Goal: Task Accomplishment & Management: Use online tool/utility

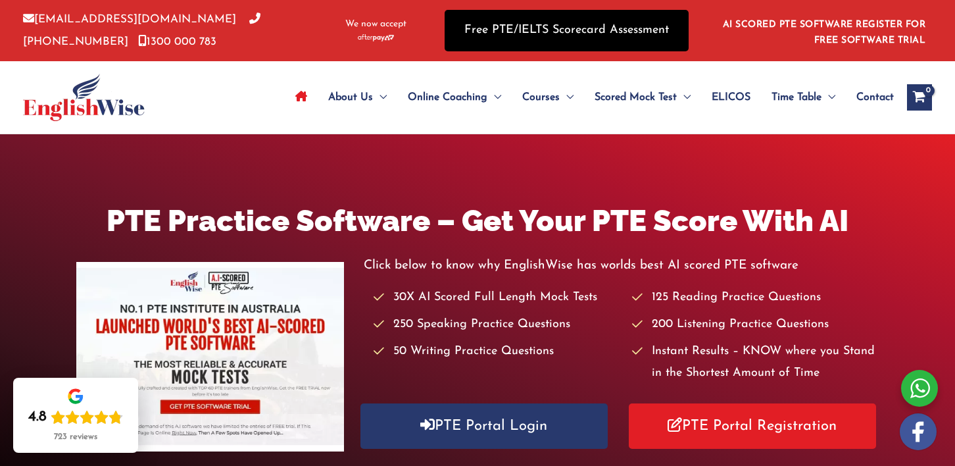
click at [542, 31] on link "Free PTE/IELTS Scorecard Assessment" at bounding box center [567, 30] width 244 height 41
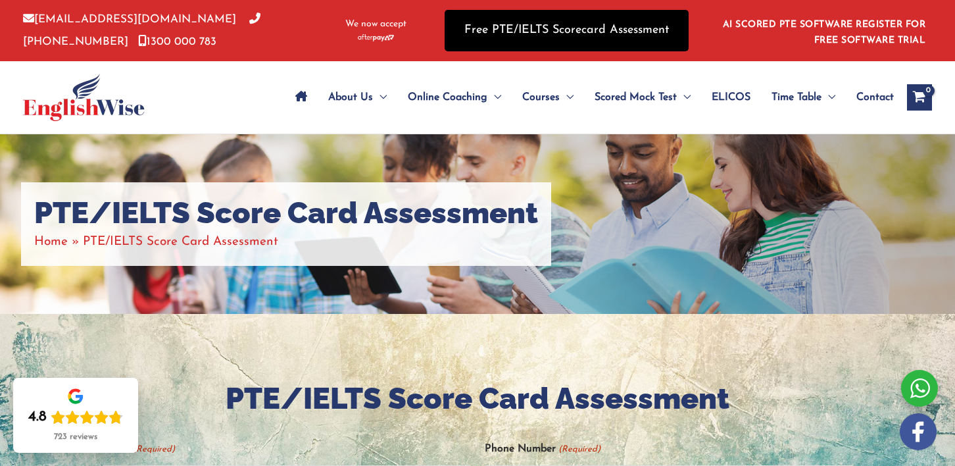
click at [595, 34] on link "Free PTE/IELTS Scorecard Assessment" at bounding box center [567, 30] width 244 height 41
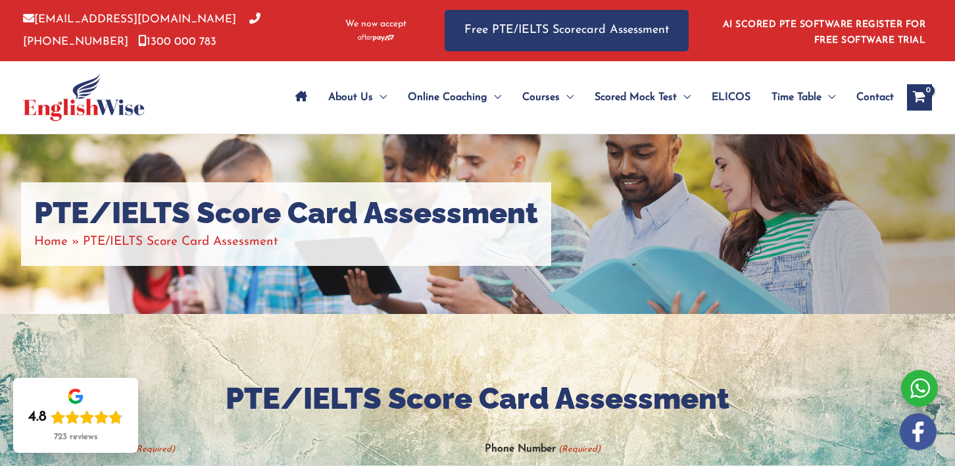
click at [300, 101] on icon "Site Navigation: Main Menu" at bounding box center [301, 96] width 12 height 11
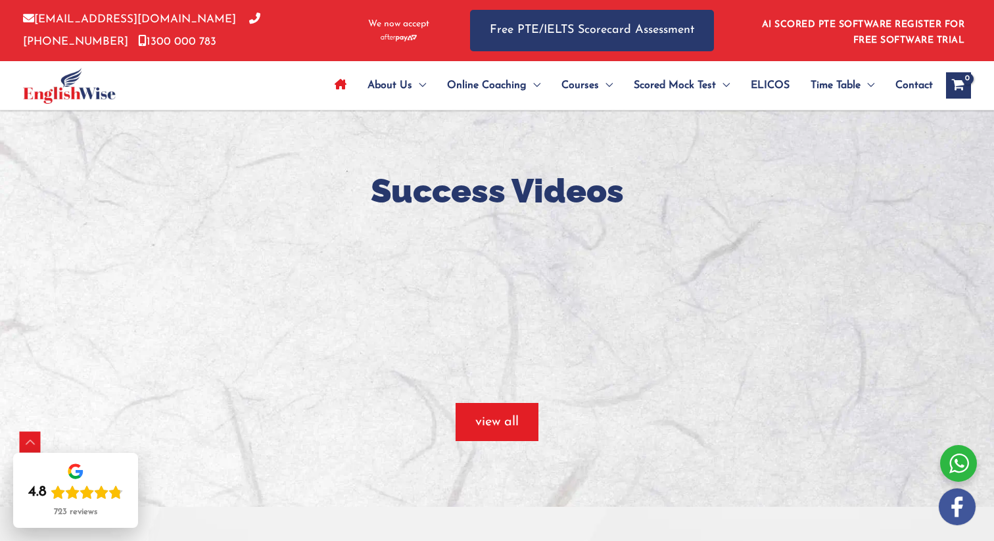
scroll to position [961, 0]
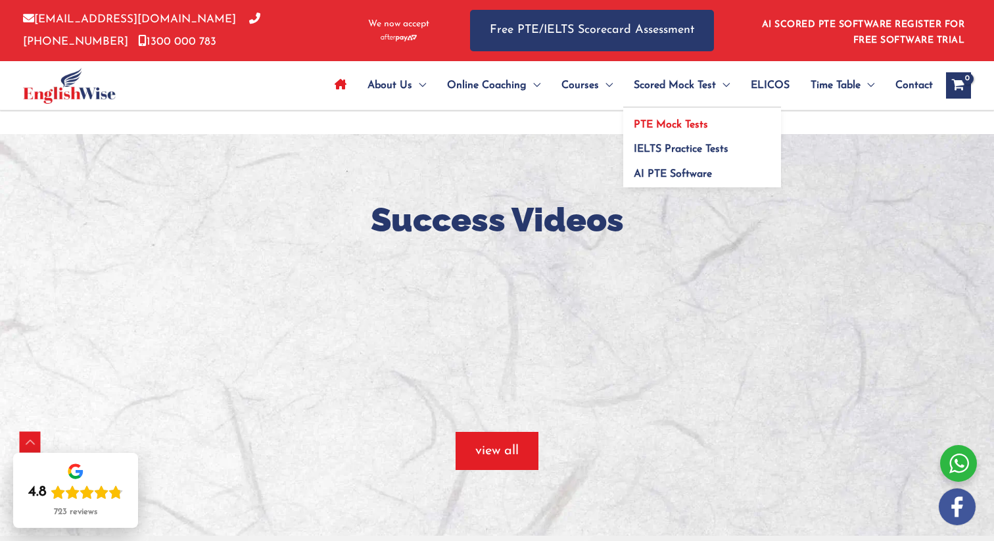
click at [683, 120] on span "PTE Mock Tests" at bounding box center [671, 125] width 74 height 11
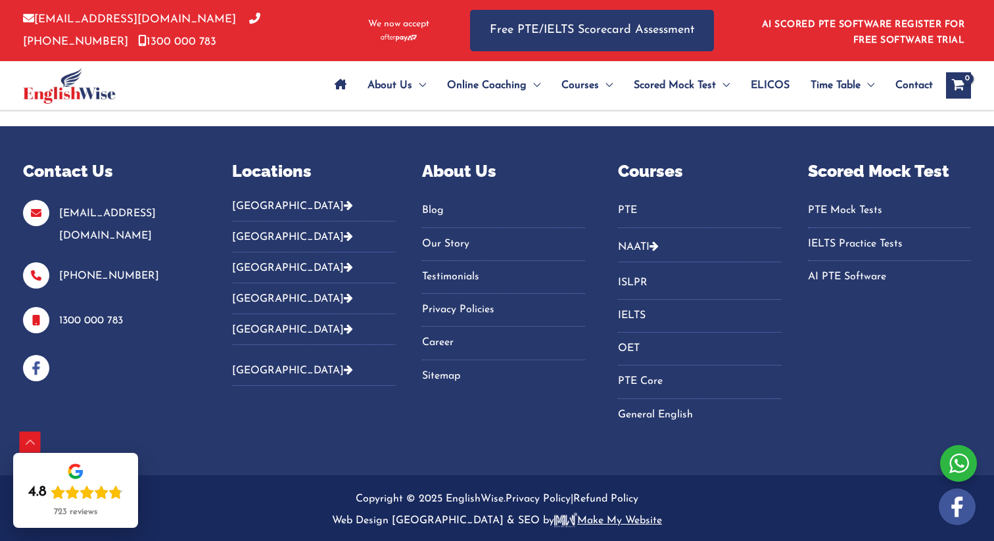
scroll to position [6392, 0]
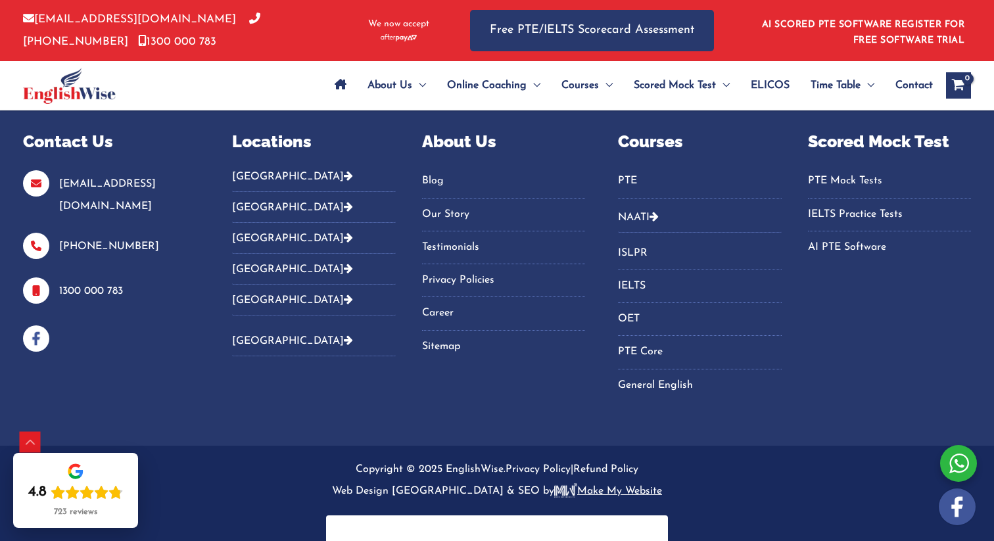
click at [274, 170] on button "Australia" at bounding box center [313, 181] width 163 height 22
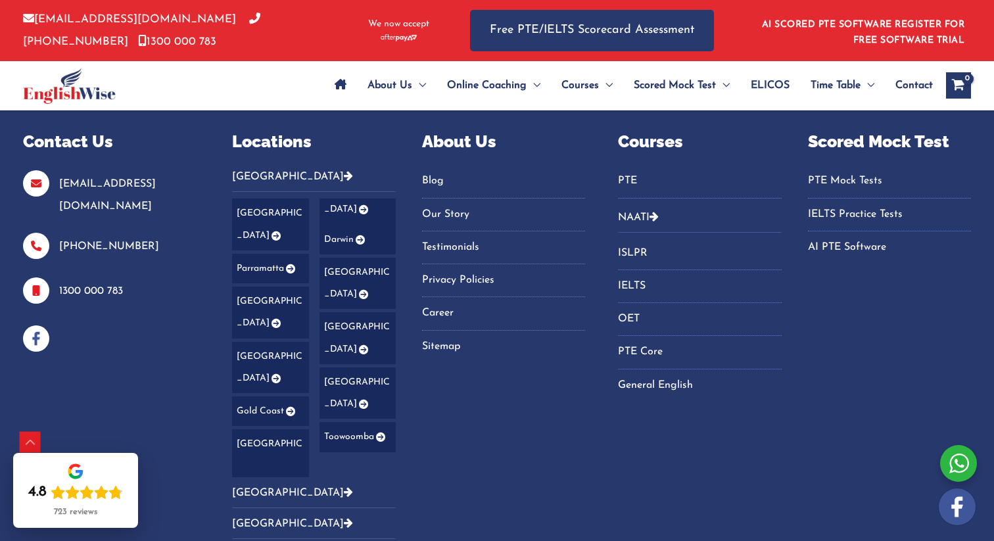
click at [264, 199] on link "Sydney" at bounding box center [270, 225] width 76 height 52
click at [276, 231] on icon "Footer Widget 2" at bounding box center [275, 235] width 11 height 9
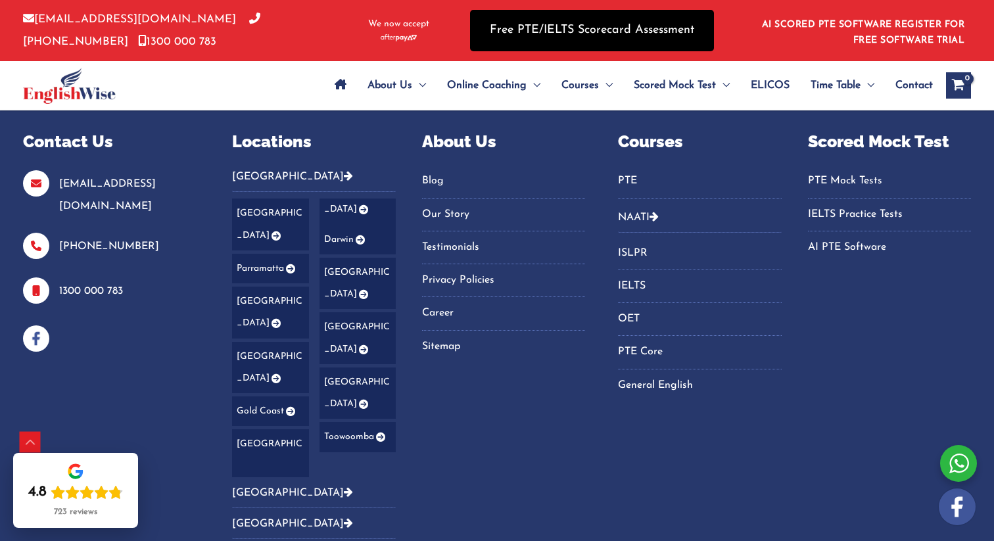
click at [521, 23] on link "Free PTE/IELTS Scorecard Assessment" at bounding box center [592, 30] width 244 height 41
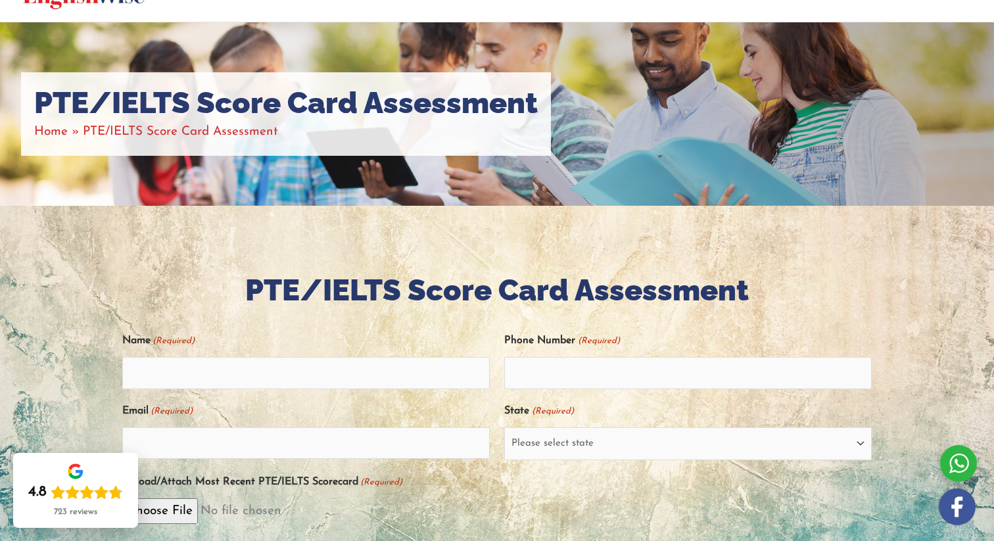
scroll to position [235, 0]
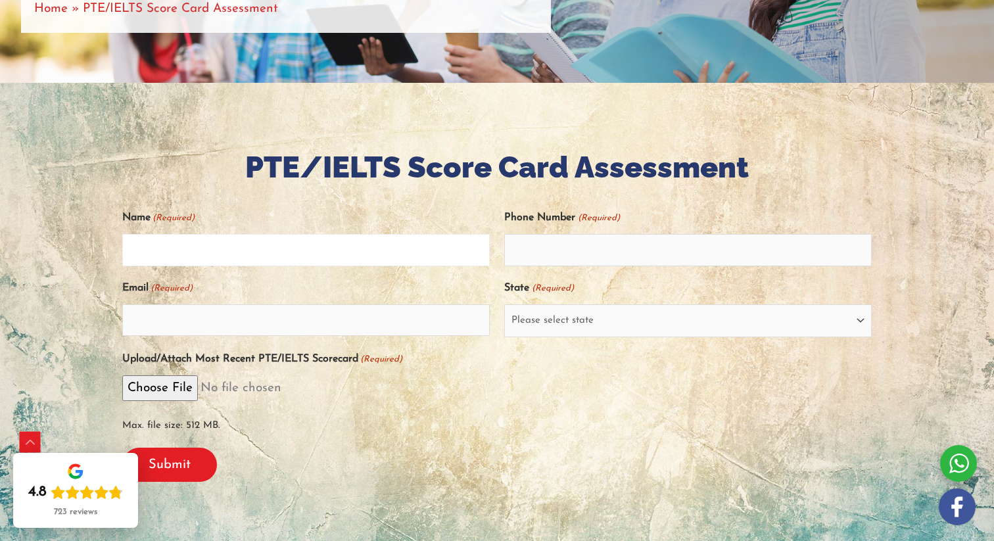
click at [304, 252] on input "Name (Required)" at bounding box center [306, 250] width 368 height 32
type input "Tripta"
type input "0490254293"
type input "triptadaryanani6@gmail.com"
select select "New South Wales (NSW)"
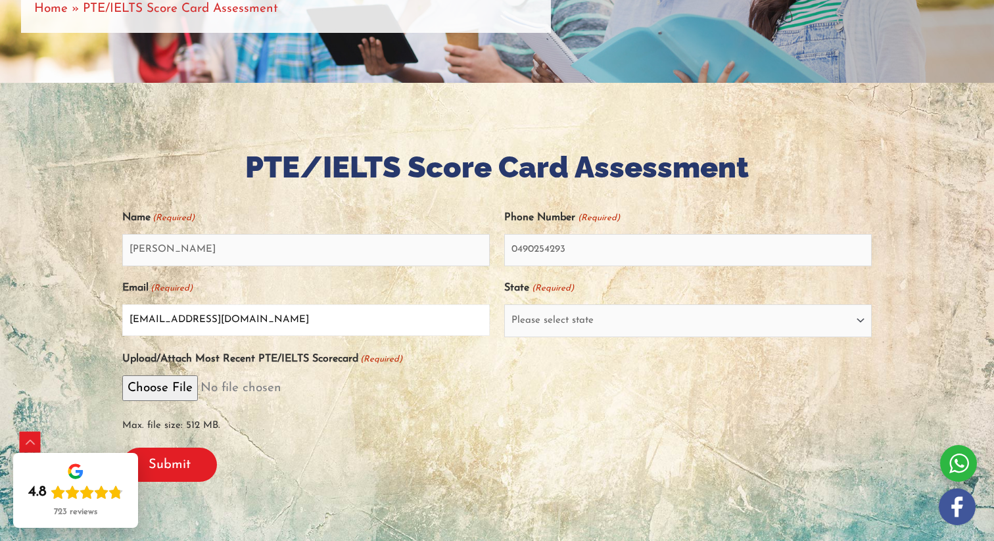
click at [190, 319] on input "triptadaryanani6@gmail.com" at bounding box center [306, 320] width 368 height 32
type input "triptani6@gmail.com"
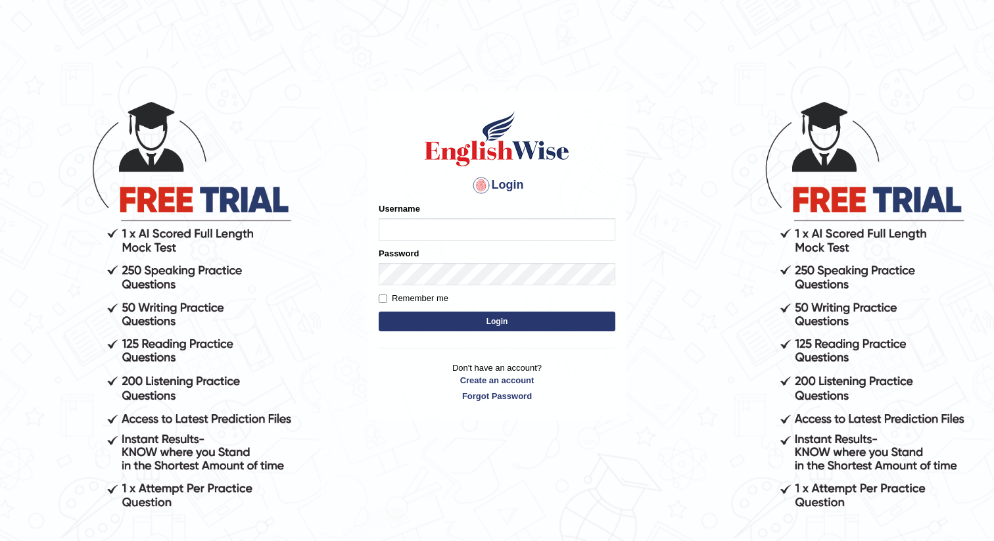
click at [404, 236] on input "Username" at bounding box center [497, 229] width 237 height 22
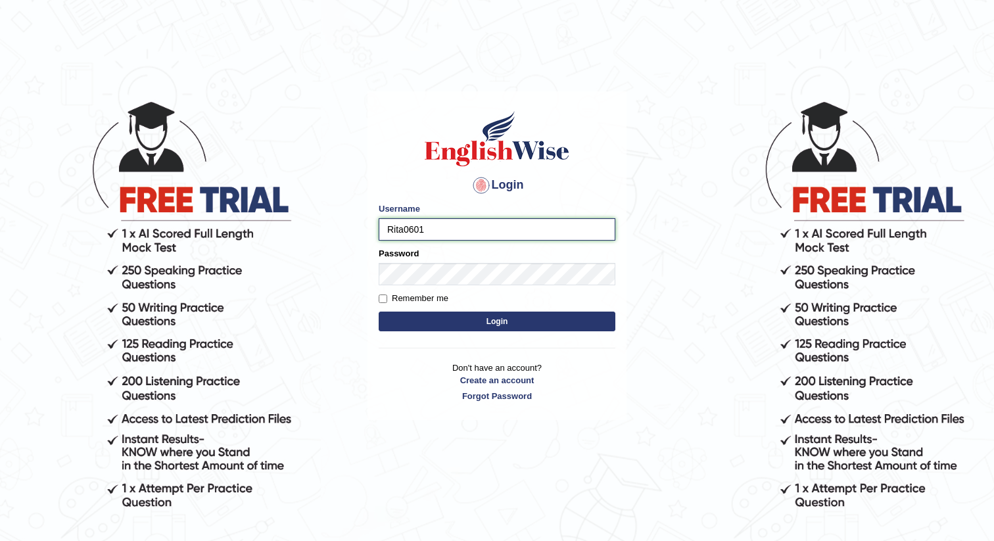
type input "Rita0601"
click at [451, 314] on button "Login" at bounding box center [497, 322] width 237 height 20
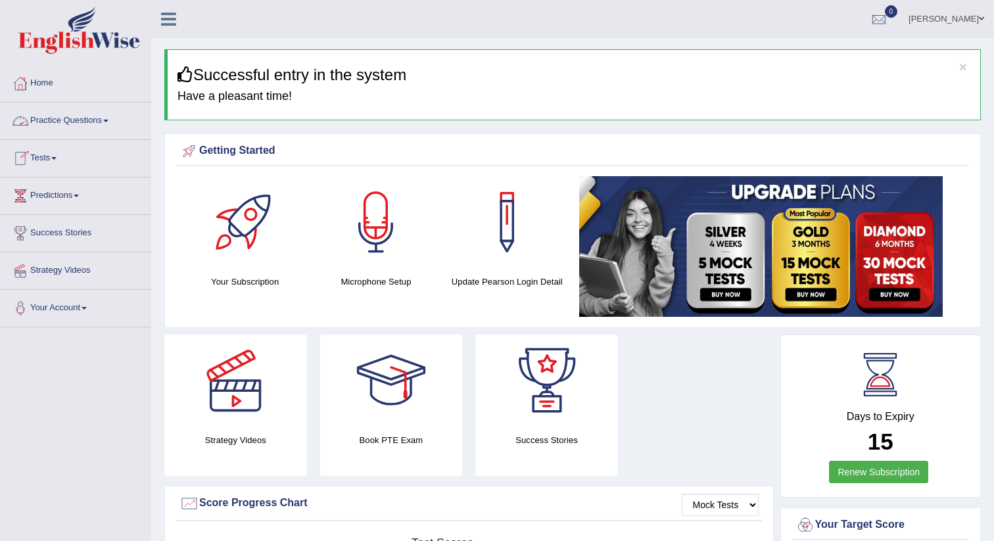
click at [34, 154] on link "Tests" at bounding box center [76, 156] width 150 height 33
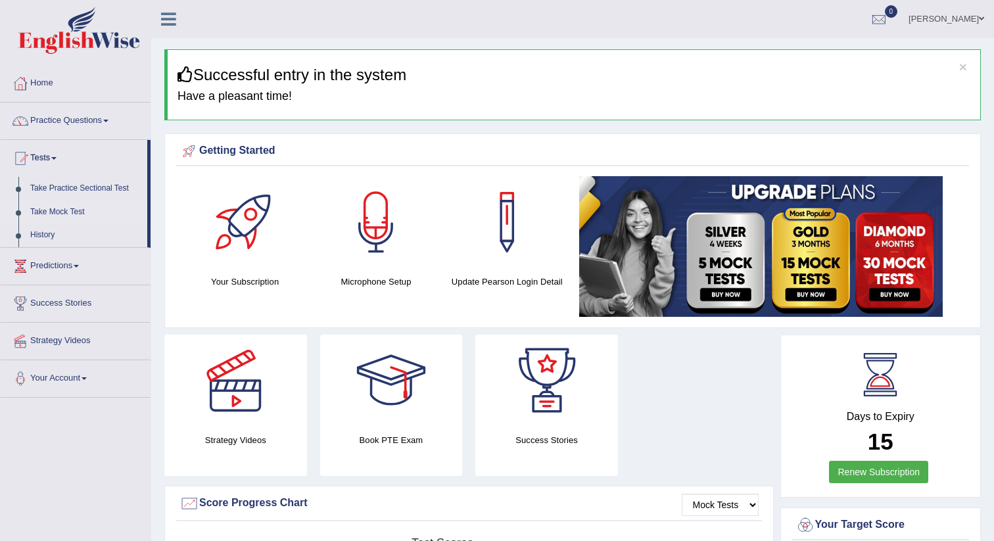
click at [51, 206] on link "Take Mock Test" at bounding box center [85, 213] width 123 height 24
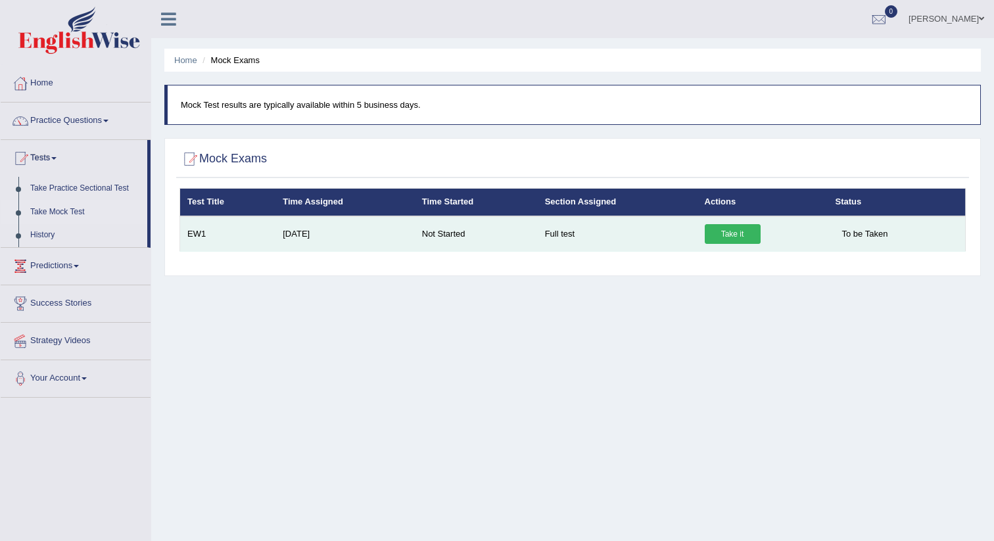
click at [716, 232] on link "Take it" at bounding box center [733, 234] width 56 height 20
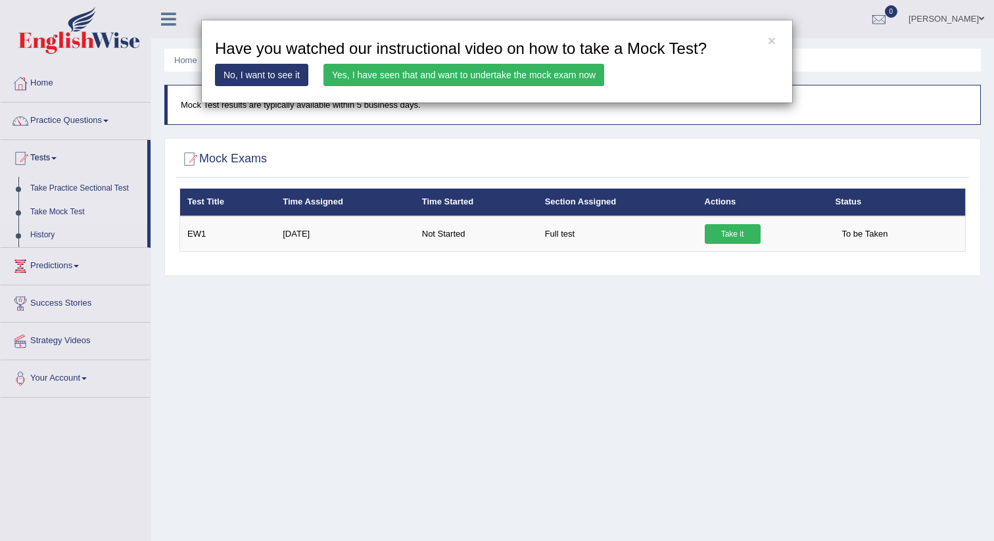
click at [366, 68] on link "Yes, I have seen that and want to undertake the mock exam now" at bounding box center [464, 75] width 281 height 22
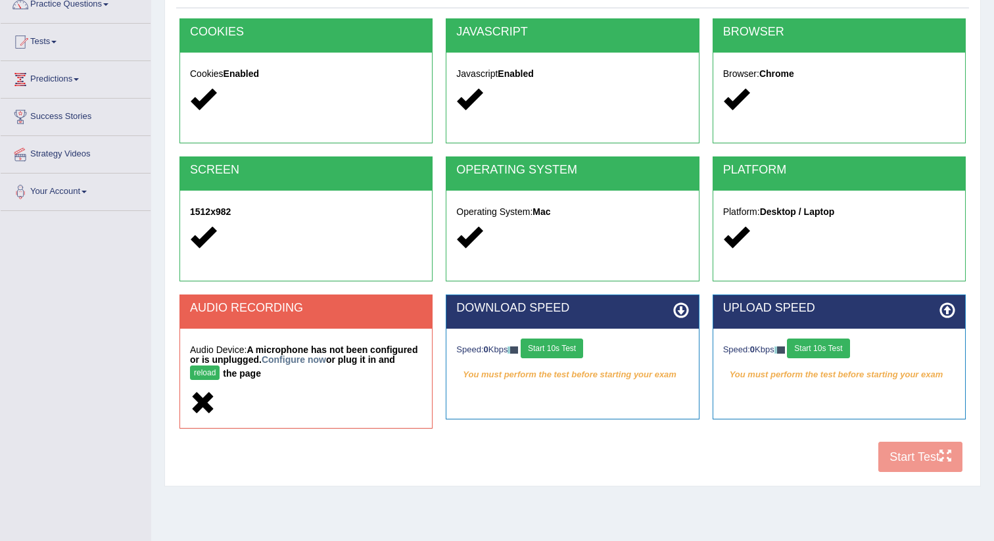
scroll to position [149, 0]
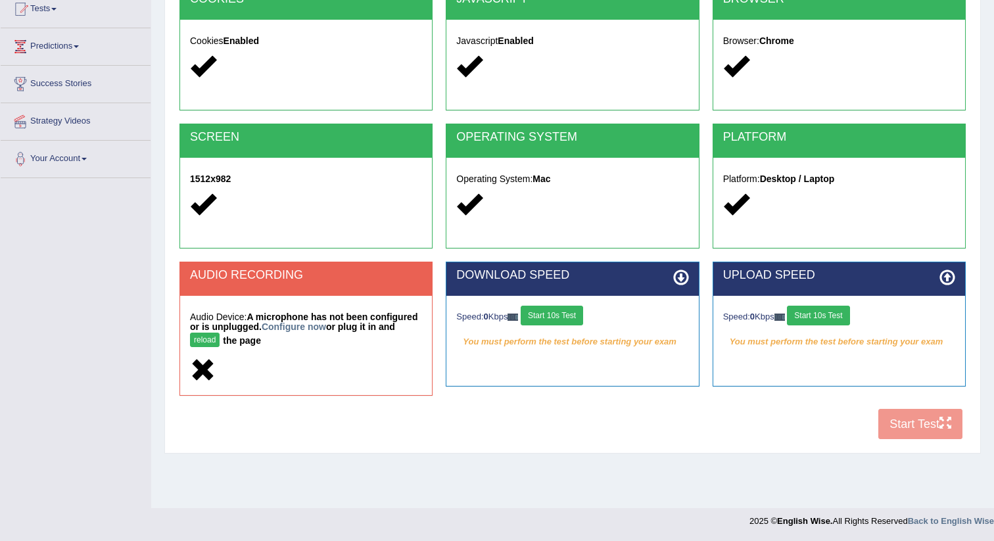
click at [209, 371] on icon at bounding box center [203, 371] width 26 height 26
click at [282, 326] on link "Configure now" at bounding box center [294, 327] width 64 height 11
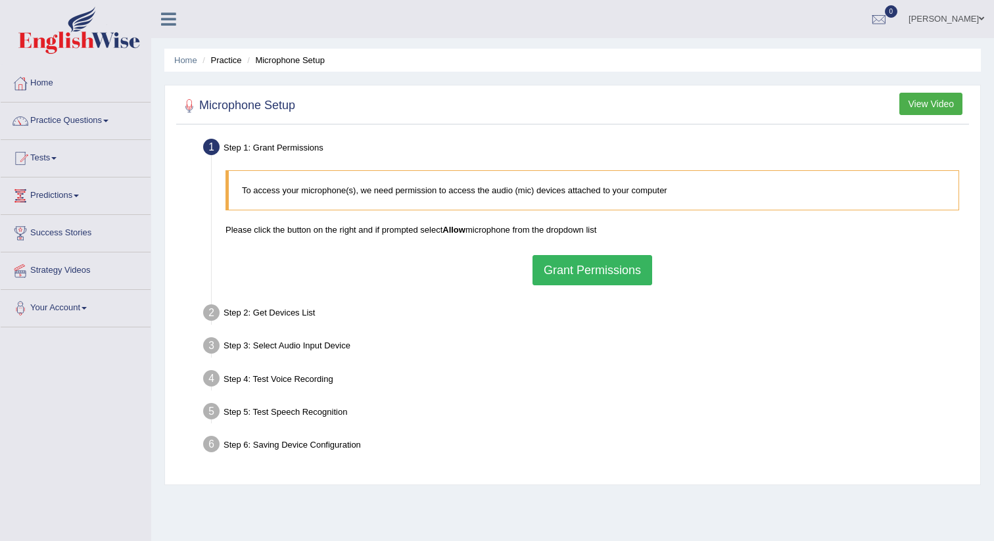
click at [600, 270] on button "Grant Permissions" at bounding box center [593, 270] width 120 height 30
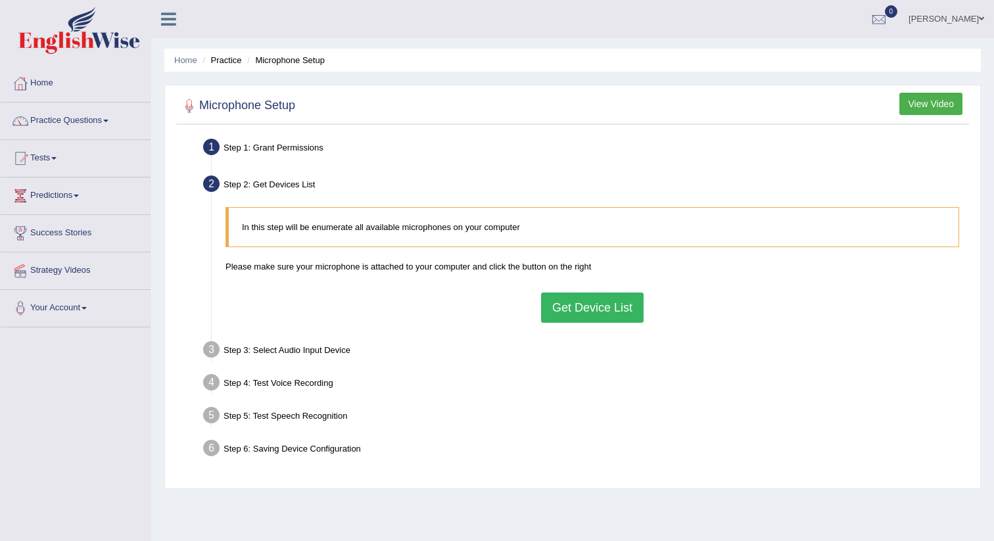
click at [560, 306] on button "Get Device List" at bounding box center [592, 308] width 103 height 30
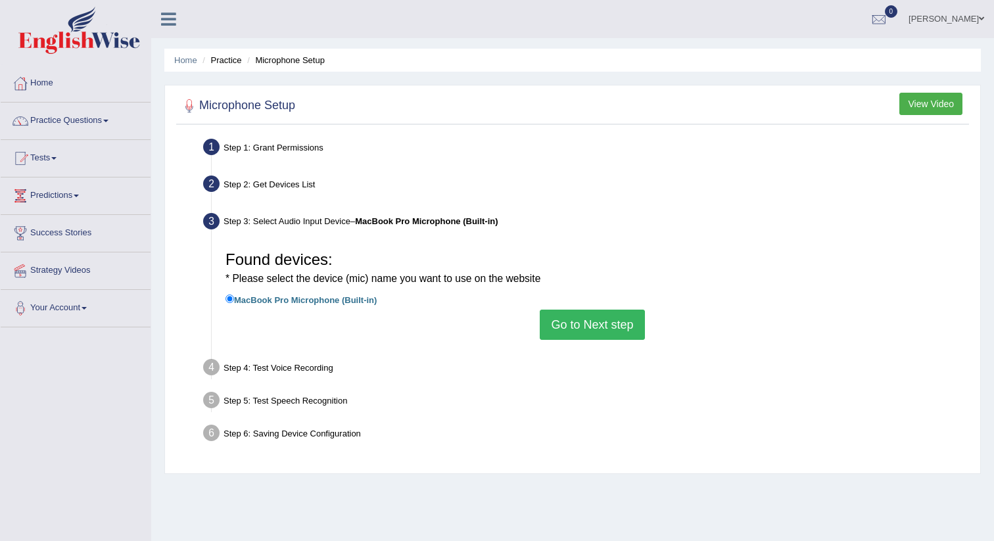
click at [577, 328] on button "Go to Next step" at bounding box center [592, 325] width 105 height 30
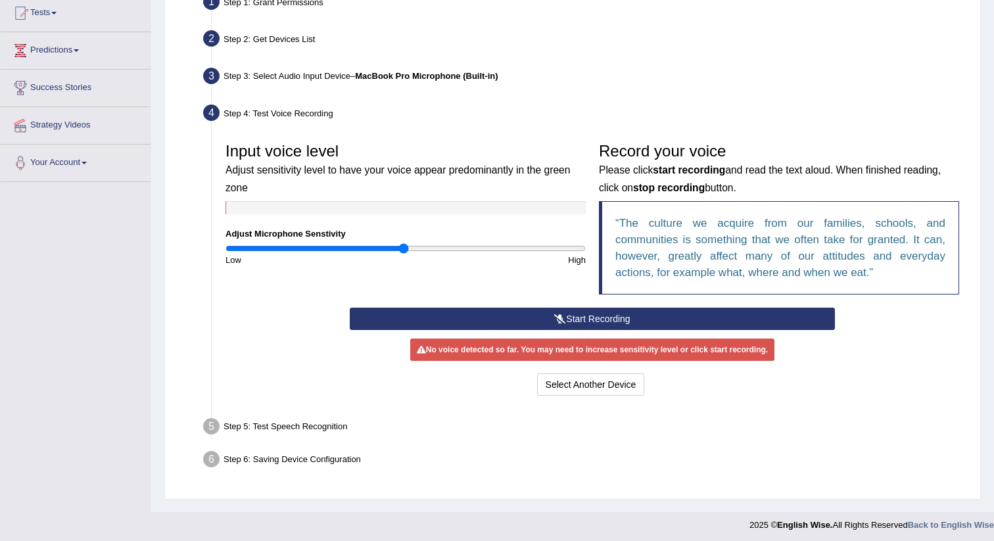
scroll to position [149, 0]
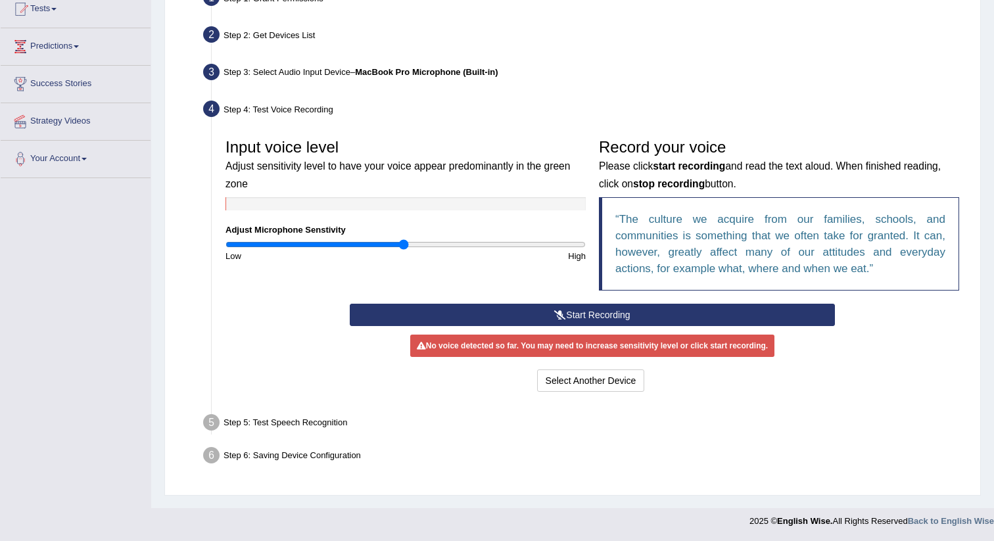
click at [576, 319] on button "Start Recording" at bounding box center [592, 315] width 485 height 22
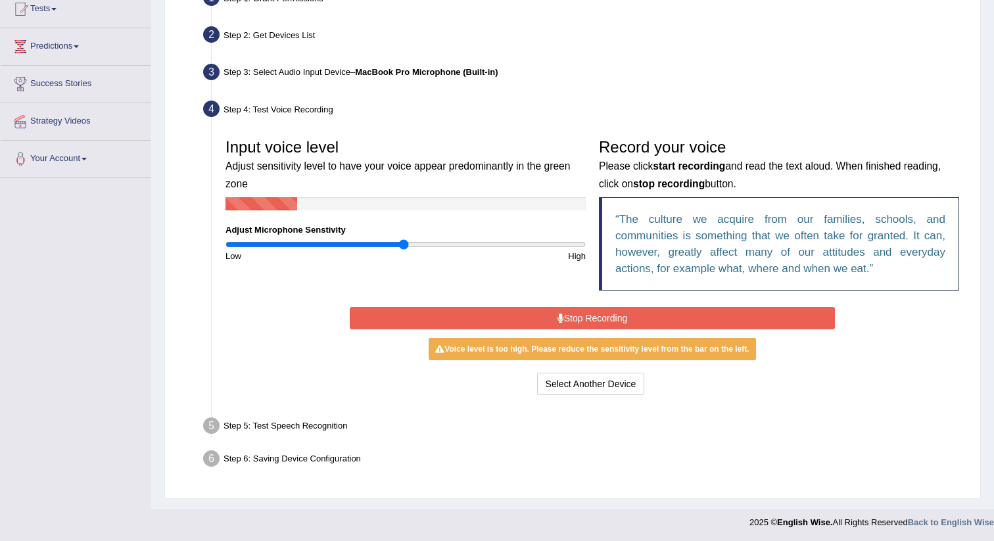
click at [577, 318] on button "Stop Recording" at bounding box center [592, 318] width 485 height 22
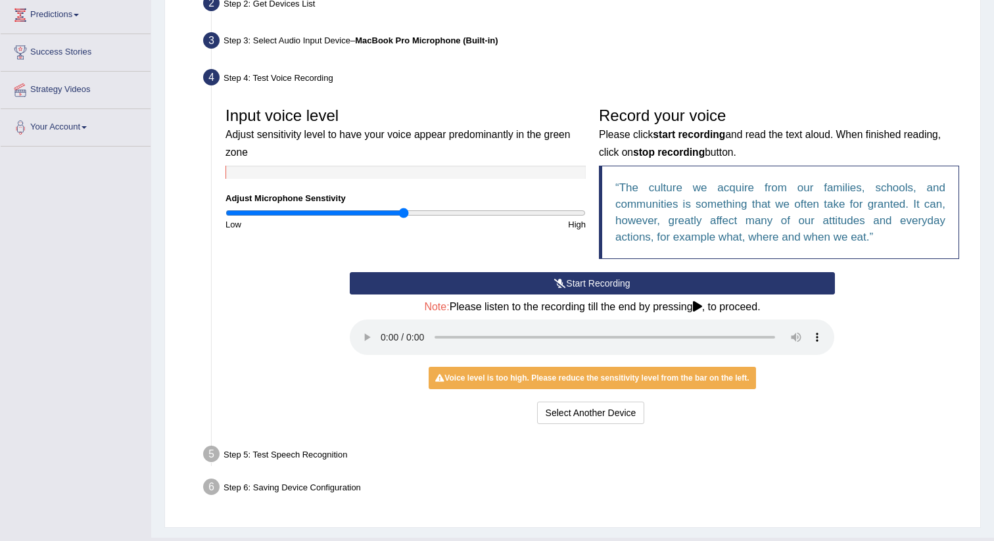
scroll to position [203, 0]
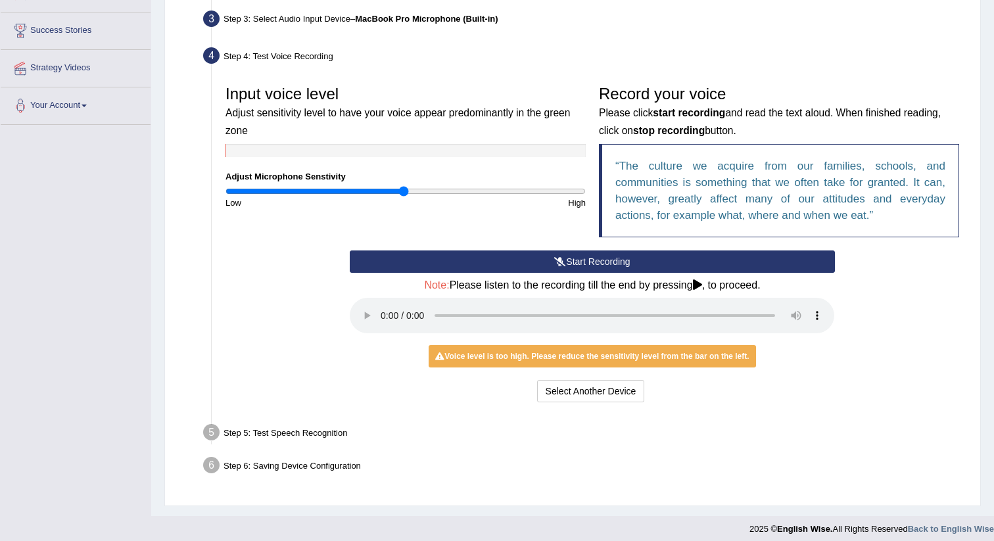
click at [570, 266] on button "Start Recording" at bounding box center [592, 262] width 485 height 22
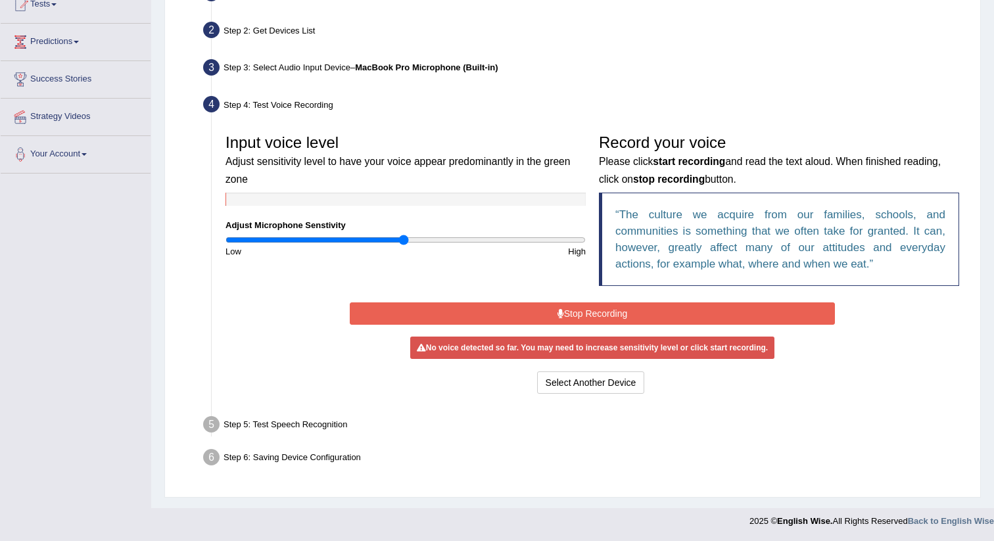
scroll to position [150, 0]
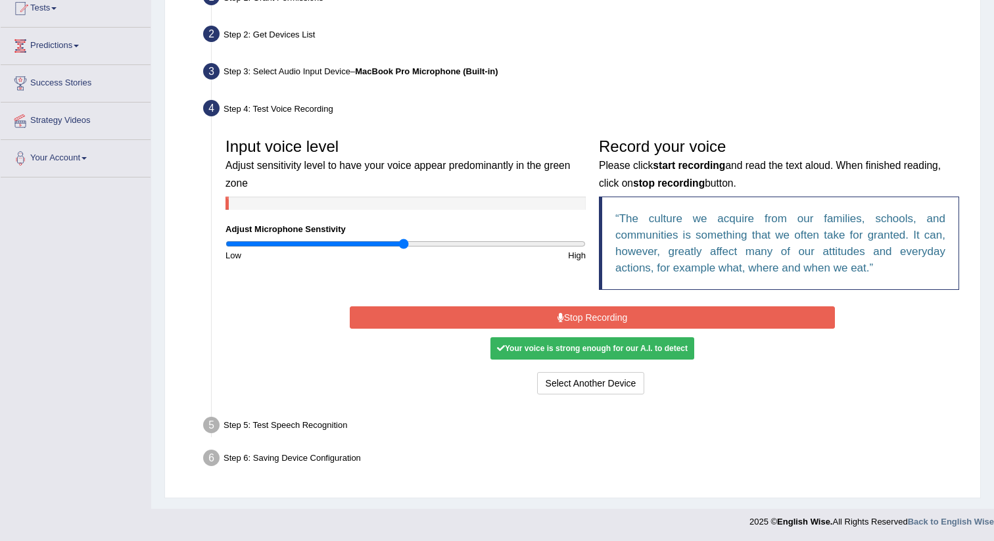
click at [547, 314] on button "Stop Recording" at bounding box center [592, 317] width 485 height 22
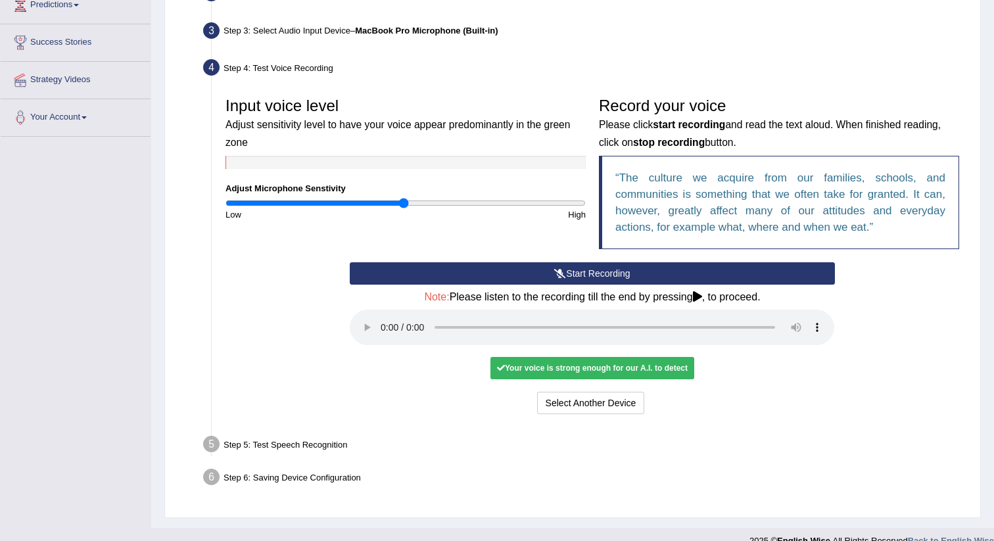
scroll to position [210, 0]
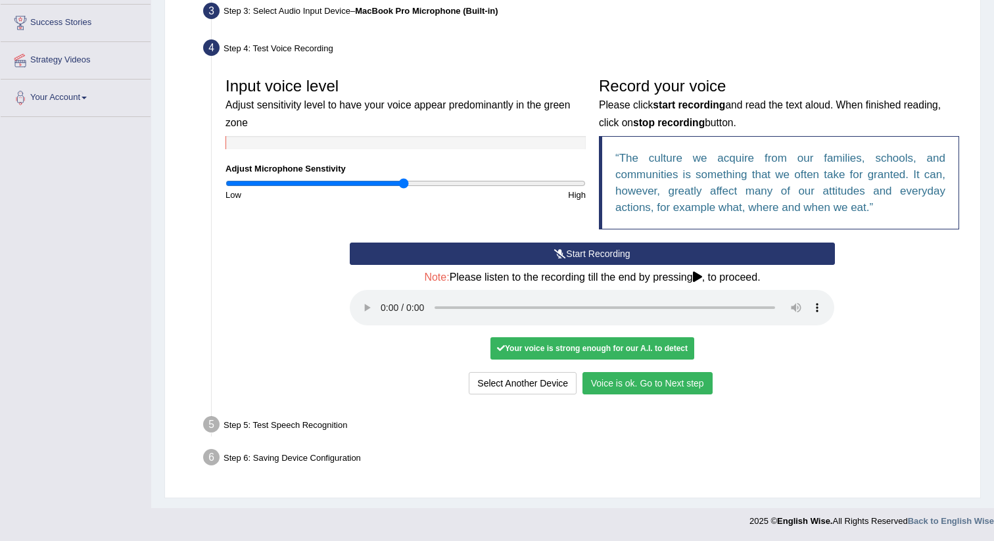
click at [592, 380] on button "Voice is ok. Go to Next step" at bounding box center [648, 383] width 130 height 22
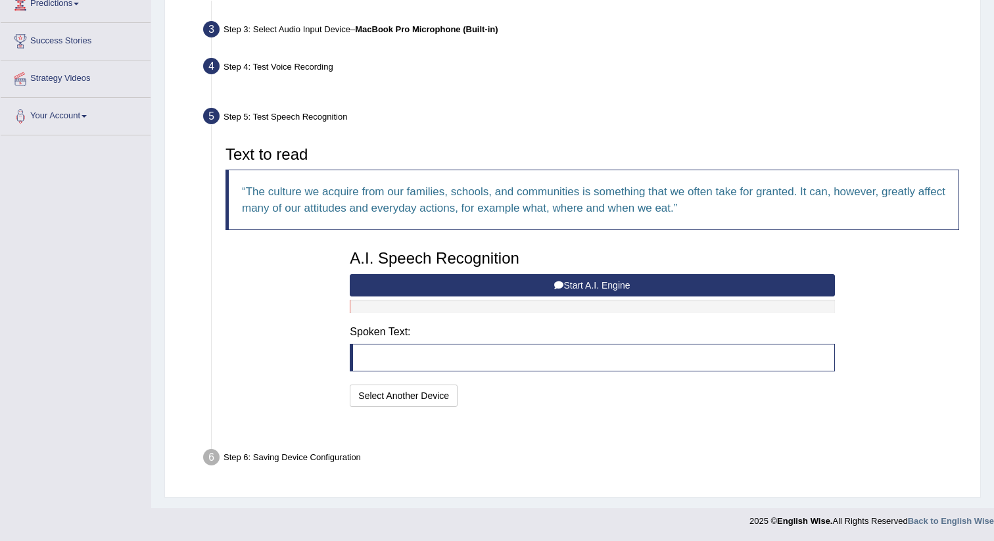
scroll to position [159, 0]
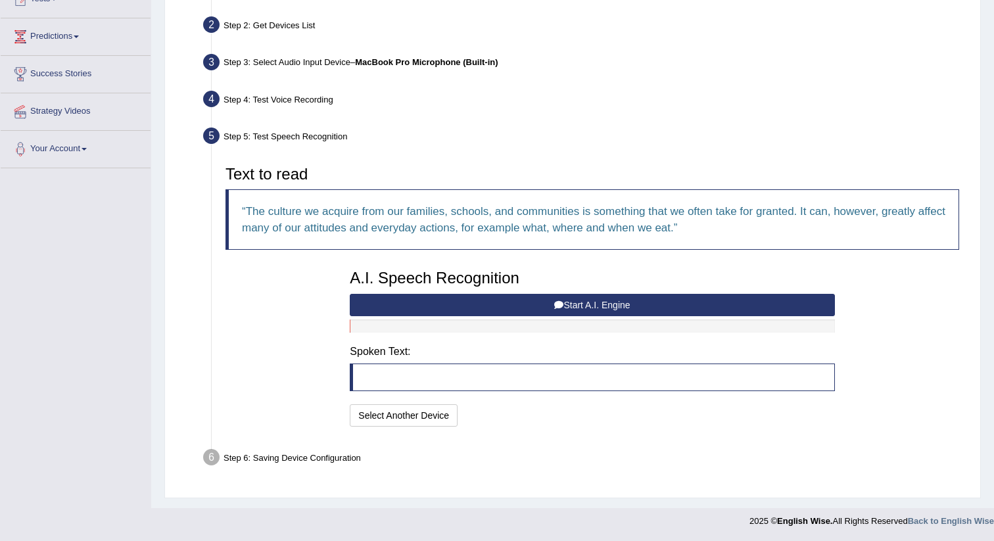
click at [554, 299] on button "Start A.I. Engine" at bounding box center [592, 305] width 485 height 22
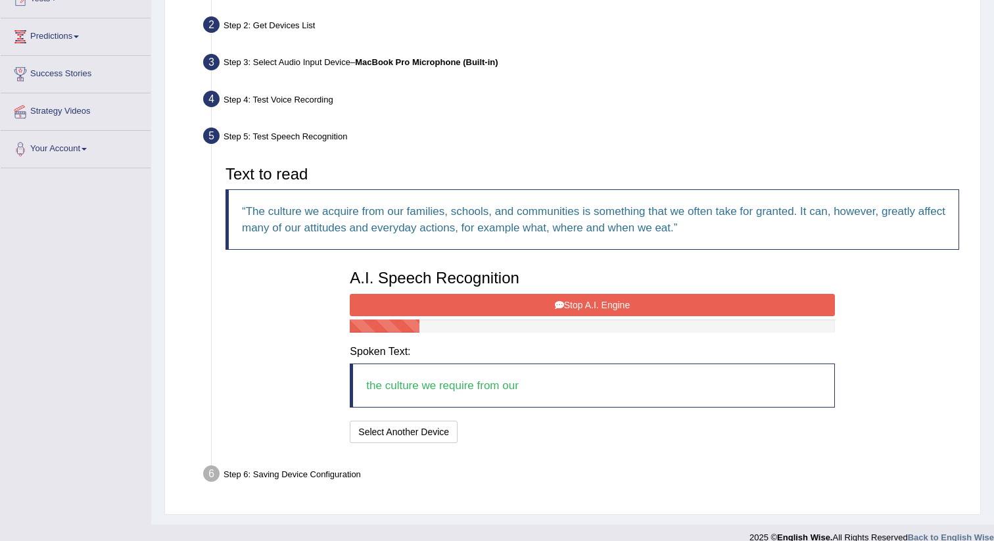
click at [556, 300] on icon at bounding box center [559, 304] width 9 height 9
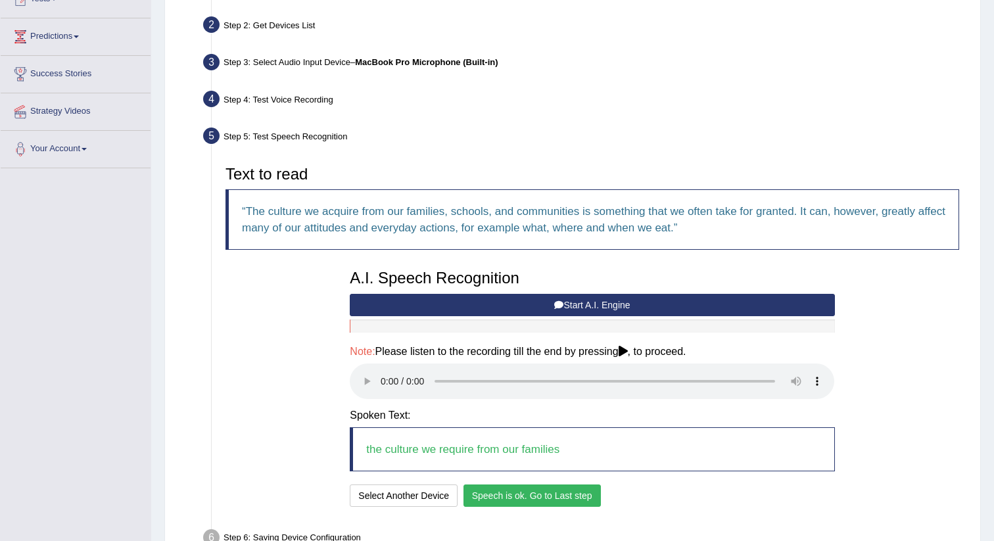
click at [495, 494] on button "Speech is ok. Go to Last step" at bounding box center [532, 496] width 137 height 22
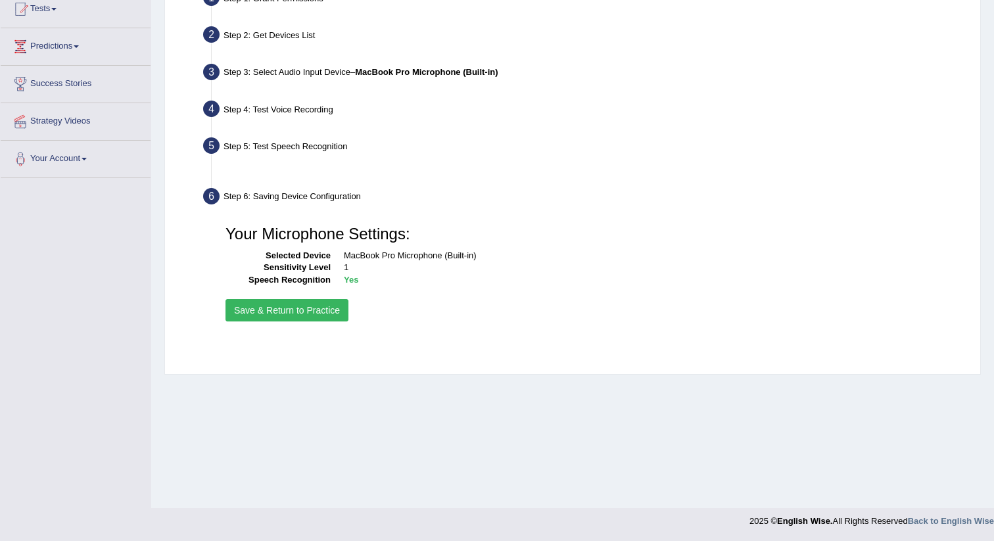
scroll to position [149, 0]
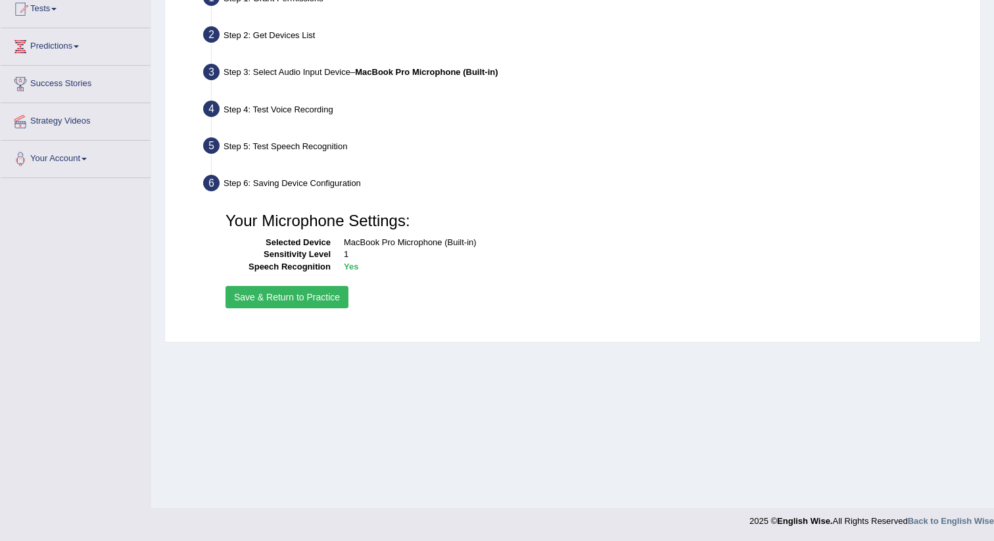
click at [316, 293] on button "Save & Return to Practice" at bounding box center [287, 297] width 123 height 22
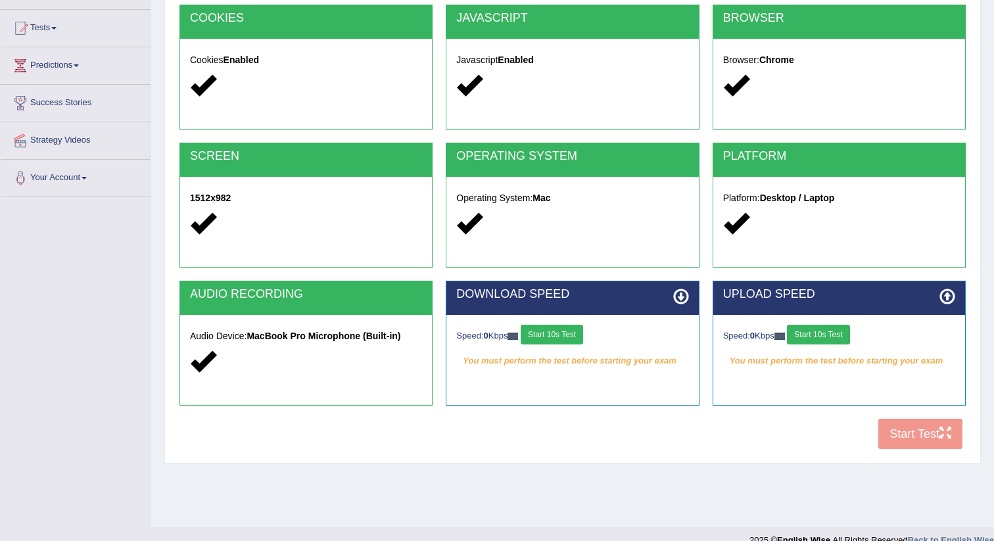
scroll to position [149, 0]
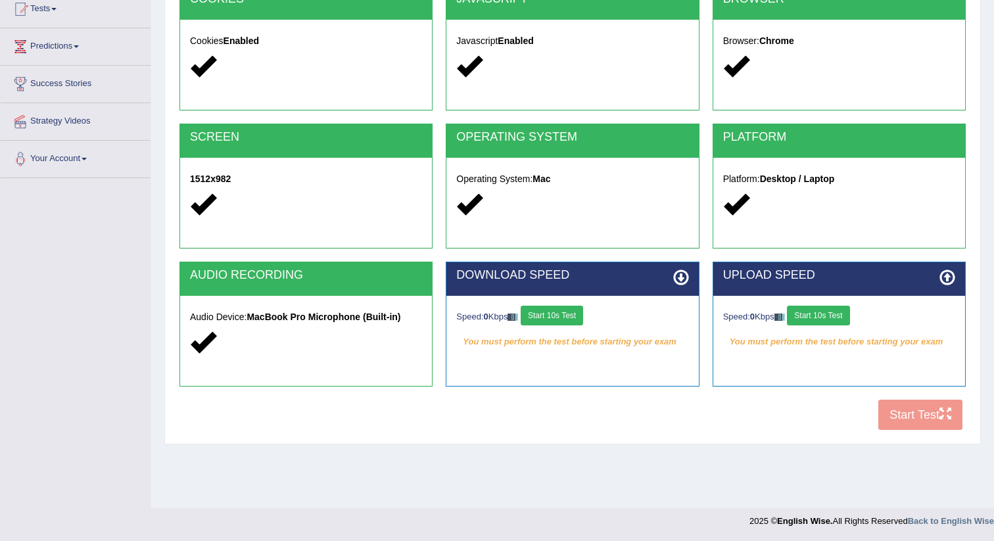
click at [557, 318] on button "Start 10s Test" at bounding box center [552, 316] width 62 height 20
click at [827, 312] on button "Start 10s Test" at bounding box center [818, 316] width 62 height 20
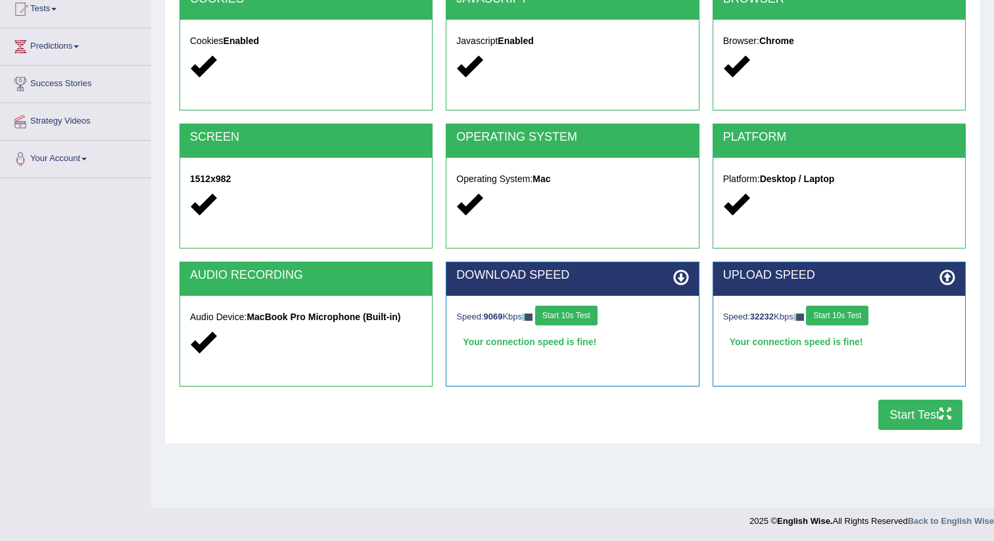
click at [912, 408] on button "Start Test" at bounding box center [920, 415] width 84 height 30
